Goal: Task Accomplishment & Management: Complete application form

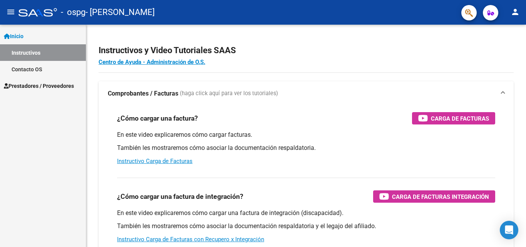
click at [49, 49] on link "Instructivos" at bounding box center [43, 52] width 86 height 17
click at [60, 87] on span "Prestadores / Proveedores" at bounding box center [39, 86] width 70 height 8
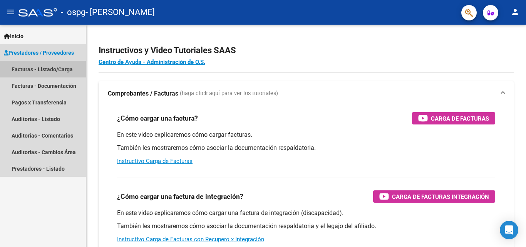
click at [40, 68] on link "Facturas - Listado/Carga" at bounding box center [43, 69] width 86 height 17
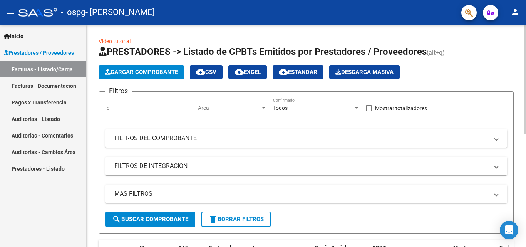
click at [138, 62] on app-list-header "PRESTADORES -> Listado de CPBTs Emitidos por Prestadores / Proveedores (alt+q) …" at bounding box center [306, 139] width 415 height 188
click at [138, 70] on span "Cargar Comprobante" at bounding box center [141, 72] width 73 height 7
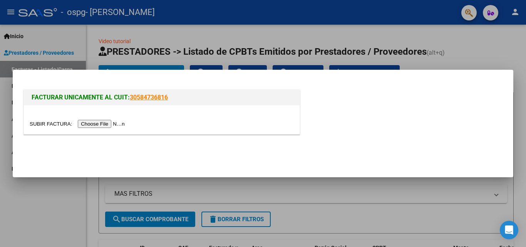
click at [91, 121] on input "file" at bounding box center [78, 124] width 97 height 8
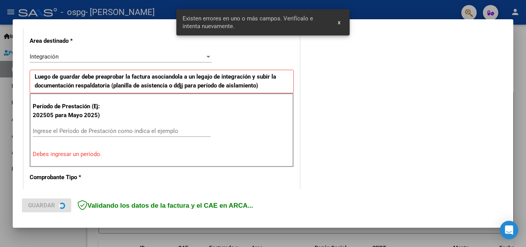
scroll to position [188, 0]
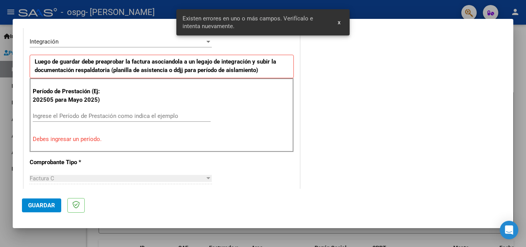
click at [175, 112] on div "Ingrese el Período de Prestación como indica el ejemplo" at bounding box center [122, 116] width 178 height 12
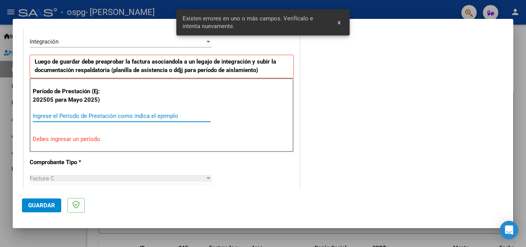
click at [176, 116] on input "Ingrese el Período de Prestación como indica el ejemplo" at bounding box center [122, 115] width 178 height 7
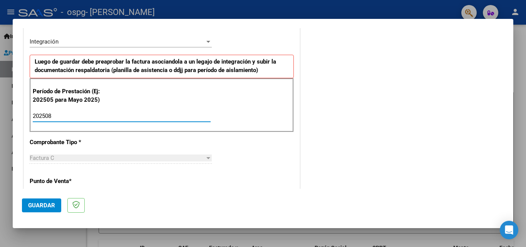
type input "202508"
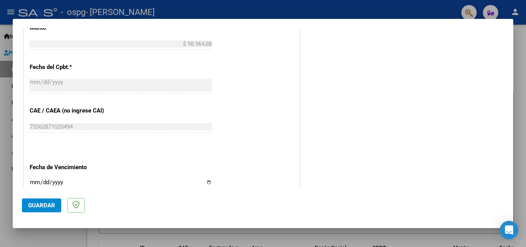
scroll to position [497, 0]
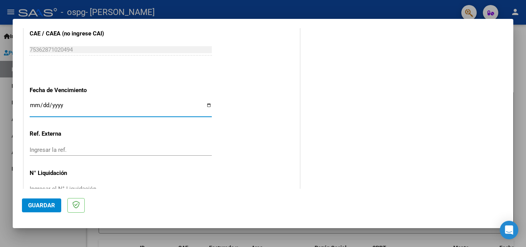
click at [153, 106] on input "Ingresar la fecha" at bounding box center [121, 108] width 182 height 12
click at [205, 104] on input "Ingresar la fecha" at bounding box center [121, 108] width 182 height 12
type input "[DATE]"
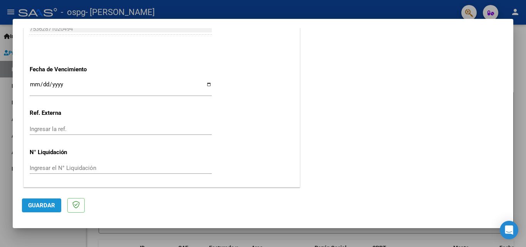
click at [44, 209] on button "Guardar" at bounding box center [41, 205] width 39 height 14
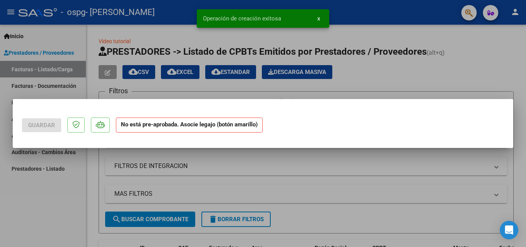
scroll to position [0, 0]
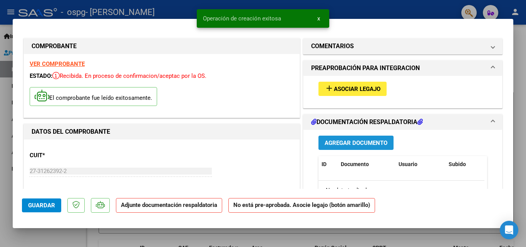
click at [366, 142] on span "Agregar Documento" at bounding box center [356, 142] width 63 height 7
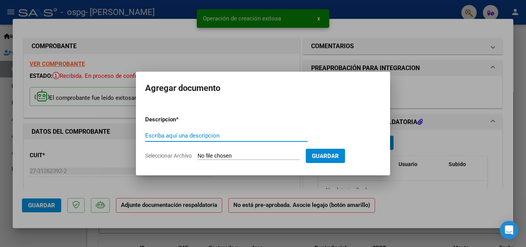
click at [275, 136] on input "Escriba aquí una descripcion" at bounding box center [226, 135] width 163 height 7
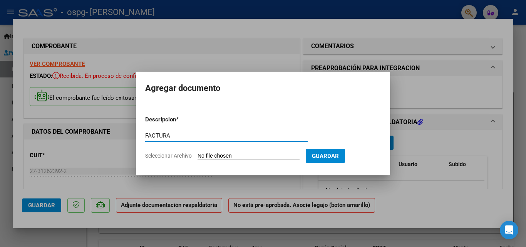
type input "FACTURA"
click at [278, 156] on input "Seleccionar Archivo" at bounding box center [249, 156] width 102 height 7
type input "C:\fakepath\27312623922_011_00003_00001457.pdf"
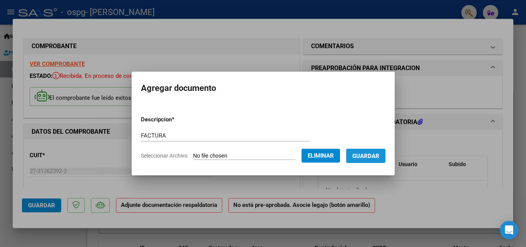
click at [359, 153] on span "Guardar" at bounding box center [365, 156] width 27 height 7
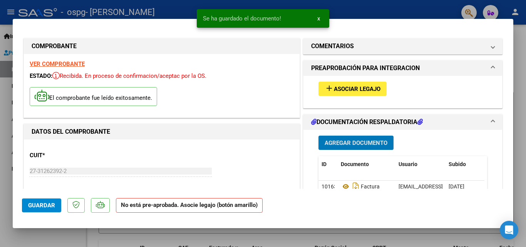
click at [364, 138] on button "Agregar Documento" at bounding box center [356, 143] width 75 height 14
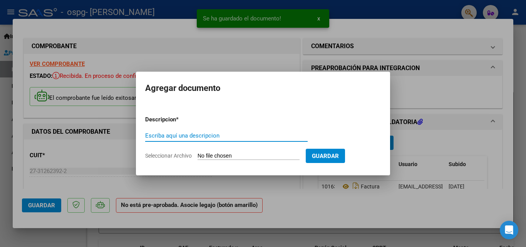
drag, startPoint x: 252, startPoint y: 131, endPoint x: 253, endPoint y: 143, distance: 12.0
click at [252, 137] on div "Escriba aquí una descripcion" at bounding box center [226, 136] width 163 height 12
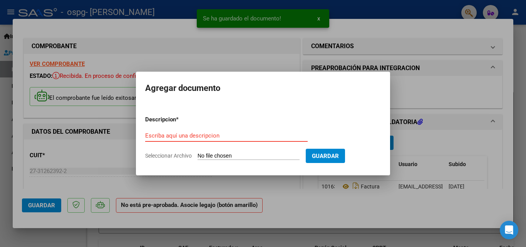
click at [252, 138] on input "Escriba aquí una descripcion" at bounding box center [226, 135] width 163 height 7
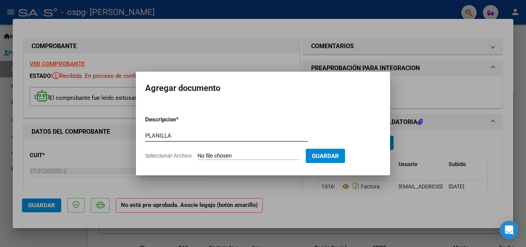
type input "PLANILLA"
click at [270, 159] on input "Seleccionar Archivo" at bounding box center [249, 156] width 102 height 7
type input "C:\fakepath\[PERSON_NAME] [DATE] 22-32-42.pdf"
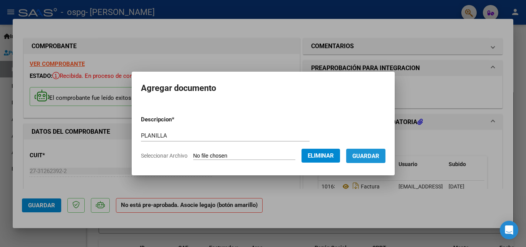
click at [372, 155] on span "Guardar" at bounding box center [365, 156] width 27 height 7
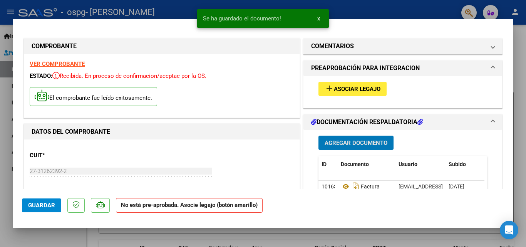
click at [337, 86] on span "Asociar Legajo" at bounding box center [357, 89] width 47 height 7
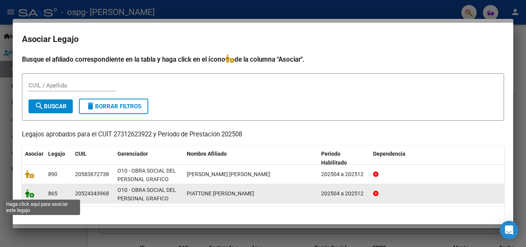
click at [31, 192] on icon at bounding box center [29, 193] width 9 height 8
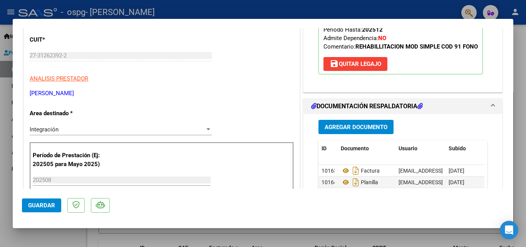
scroll to position [154, 0]
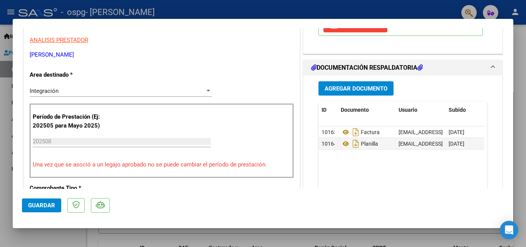
click at [50, 208] on span "Guardar" at bounding box center [41, 205] width 27 height 7
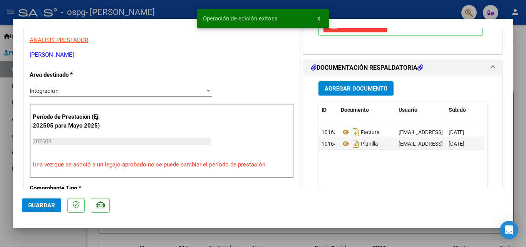
scroll to position [0, 0]
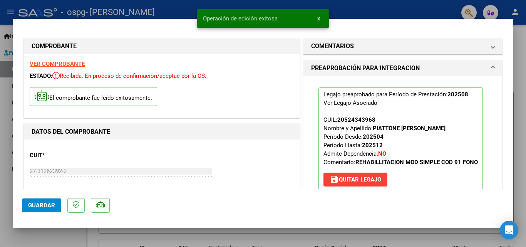
click at [322, 19] on button "x" at bounding box center [318, 19] width 15 height 14
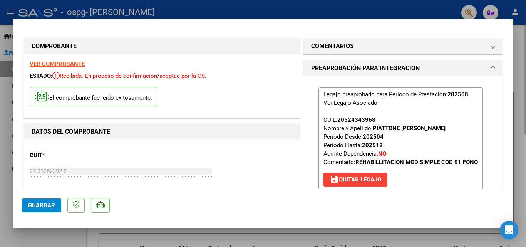
click at [521, 79] on div at bounding box center [263, 123] width 526 height 247
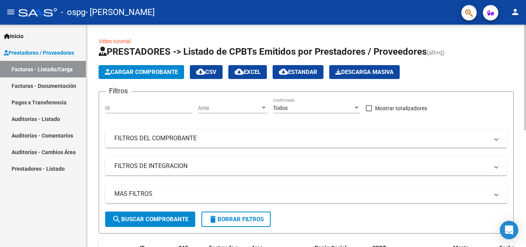
click at [159, 67] on button "Cargar Comprobante" at bounding box center [142, 72] width 86 height 14
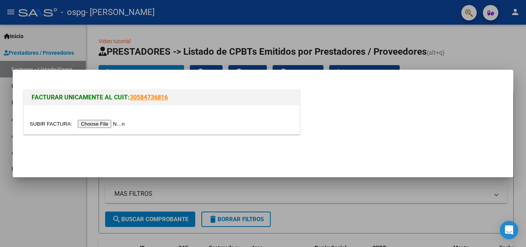
click at [89, 124] on input "file" at bounding box center [78, 124] width 97 height 8
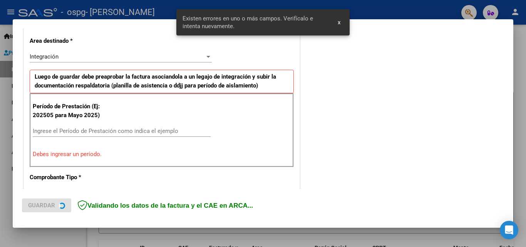
scroll to position [188, 0]
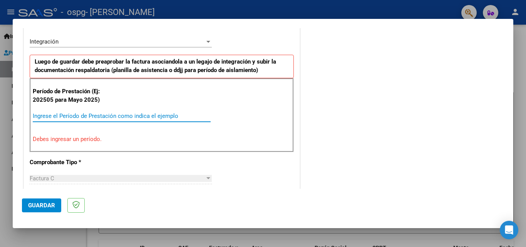
click at [116, 118] on input "Ingrese el Período de Prestación como indica el ejemplo" at bounding box center [122, 115] width 178 height 7
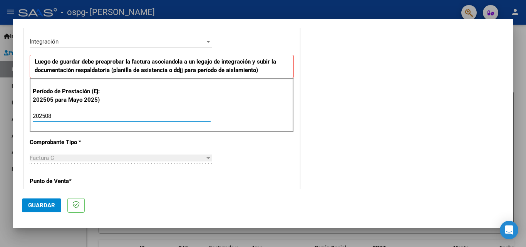
type input "202508"
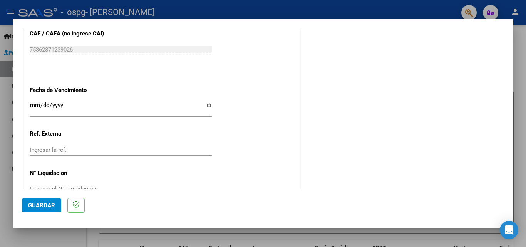
scroll to position [517, 0]
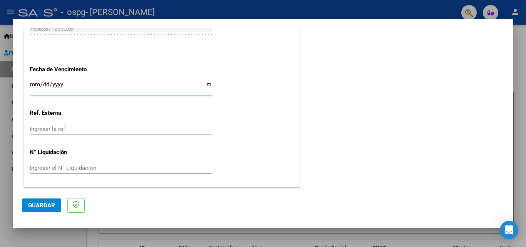
click at [208, 86] on input "Ingresar la fecha" at bounding box center [121, 87] width 182 height 12
type input "[DATE]"
click at [49, 203] on span "Guardar" at bounding box center [41, 205] width 27 height 7
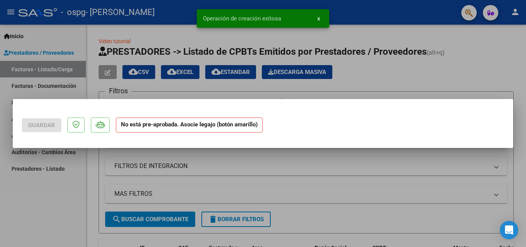
scroll to position [0, 0]
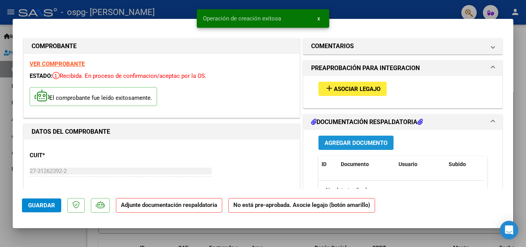
click at [382, 141] on span "Agregar Documento" at bounding box center [356, 142] width 63 height 7
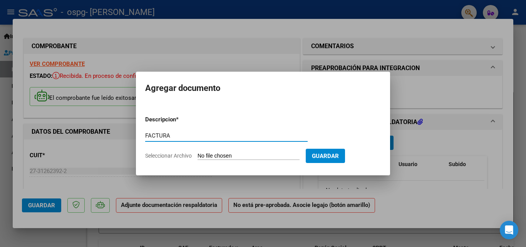
type input "FACTURA"
click at [278, 157] on input "Seleccionar Archivo" at bounding box center [249, 156] width 102 height 7
type input "C:\fakepath\27312623922_011_00003_00001458.pdf"
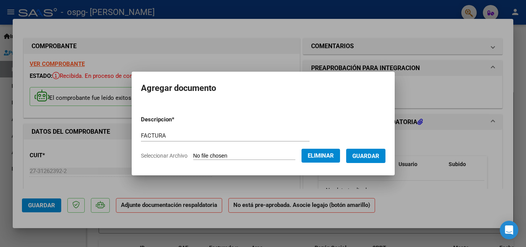
click at [377, 157] on span "Guardar" at bounding box center [365, 156] width 27 height 7
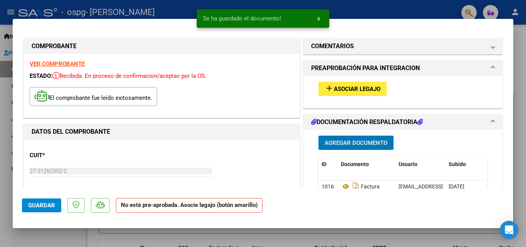
click at [369, 143] on span "Agregar Documento" at bounding box center [356, 142] width 63 height 7
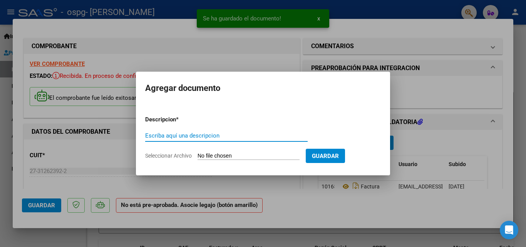
click at [235, 138] on input "Escriba aquí una descripcion" at bounding box center [226, 135] width 163 height 7
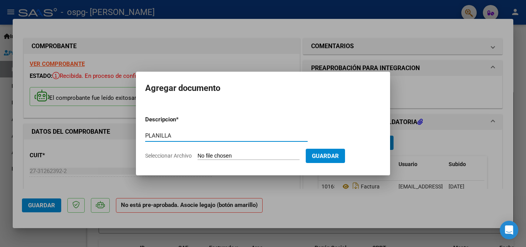
type input "PLANILLA"
click at [249, 154] on input "Seleccionar Archivo" at bounding box center [249, 156] width 102 height 7
type input "C:\fakepath\[PERSON_NAME] fono agosto [DATE] 22-22-18.pdf"
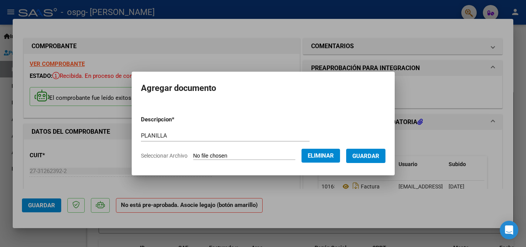
click at [364, 151] on button "Guardar" at bounding box center [365, 156] width 39 height 14
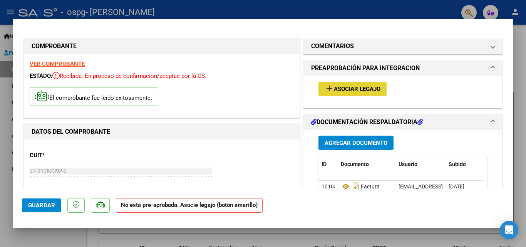
click at [364, 85] on button "add Asociar Legajo" at bounding box center [353, 89] width 68 height 14
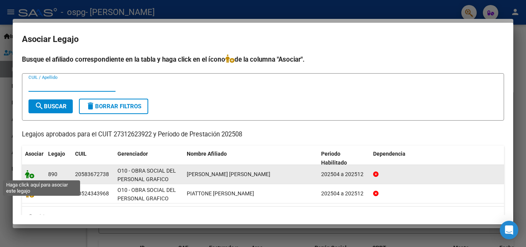
click at [33, 175] on icon at bounding box center [29, 174] width 9 height 8
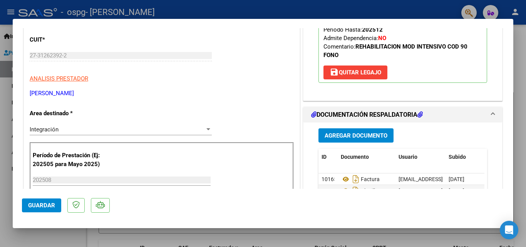
scroll to position [154, 0]
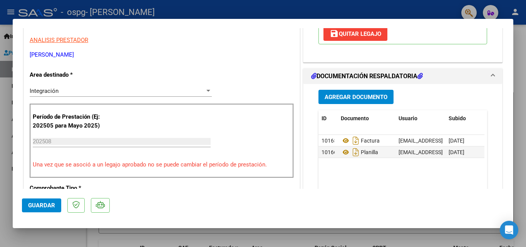
click at [50, 209] on button "Guardar" at bounding box center [41, 205] width 39 height 14
